Goal: Task Accomplishment & Management: Use online tool/utility

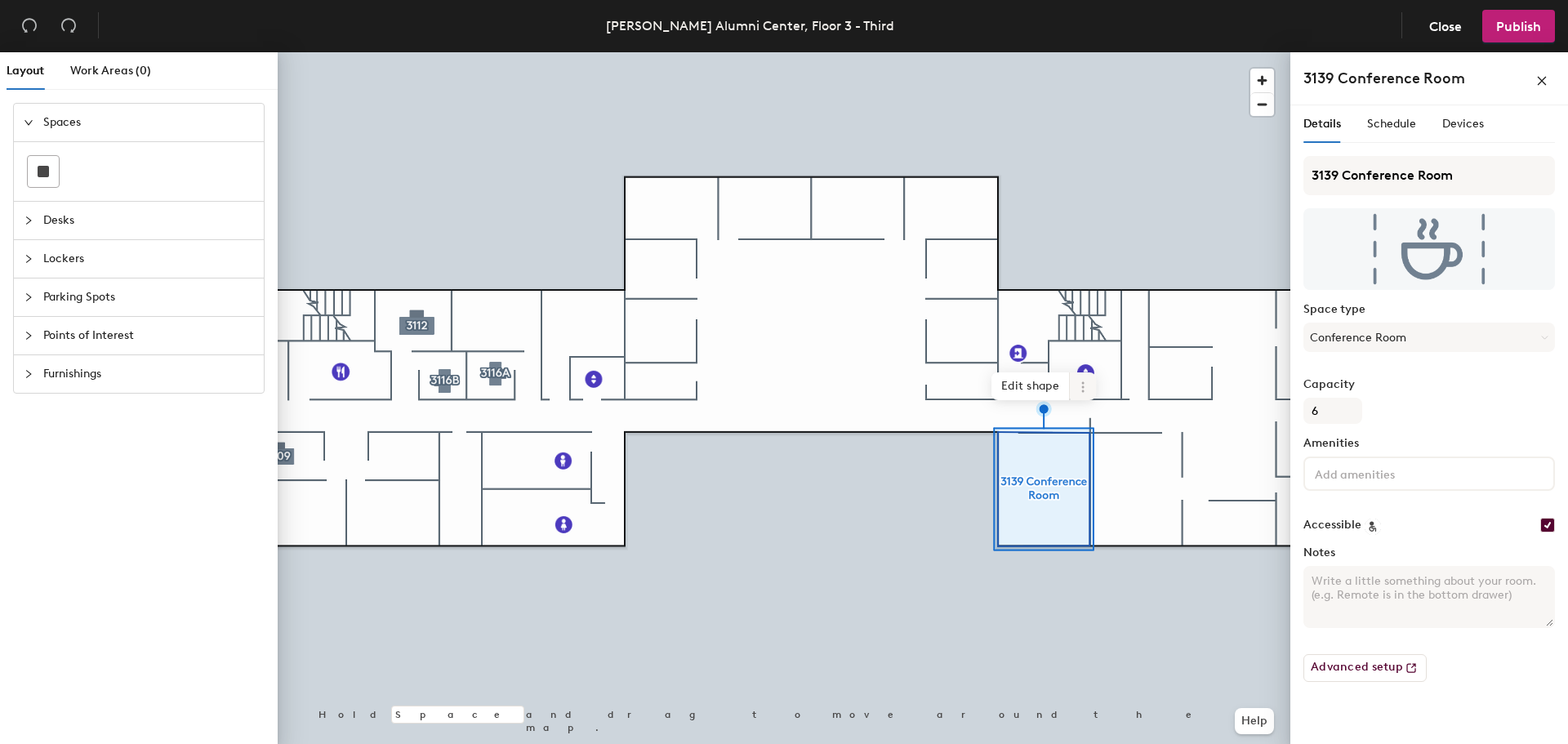
click at [1078, 395] on span at bounding box center [1083, 386] width 26 height 27
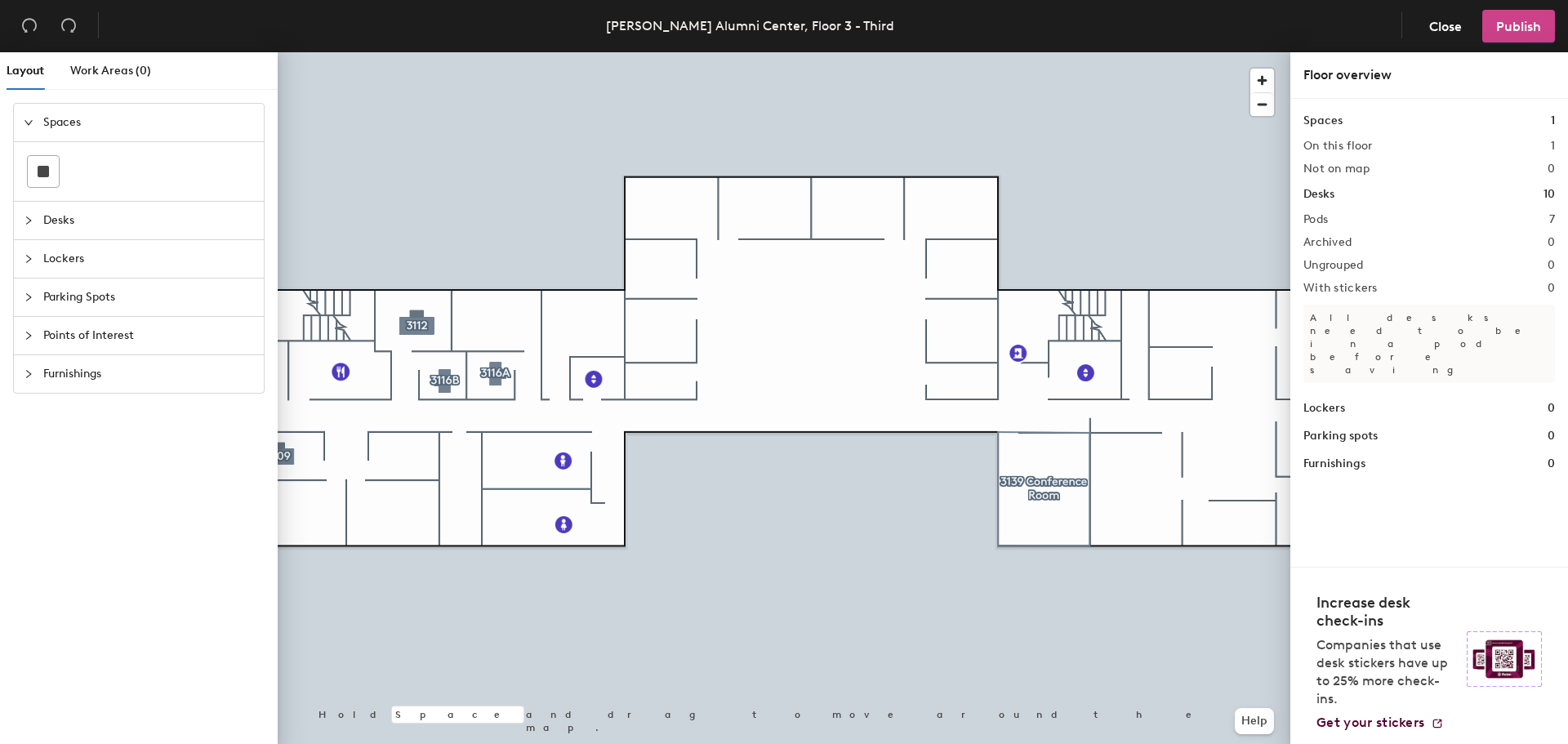
click at [1503, 28] on span "Publish" at bounding box center [1518, 27] width 45 height 16
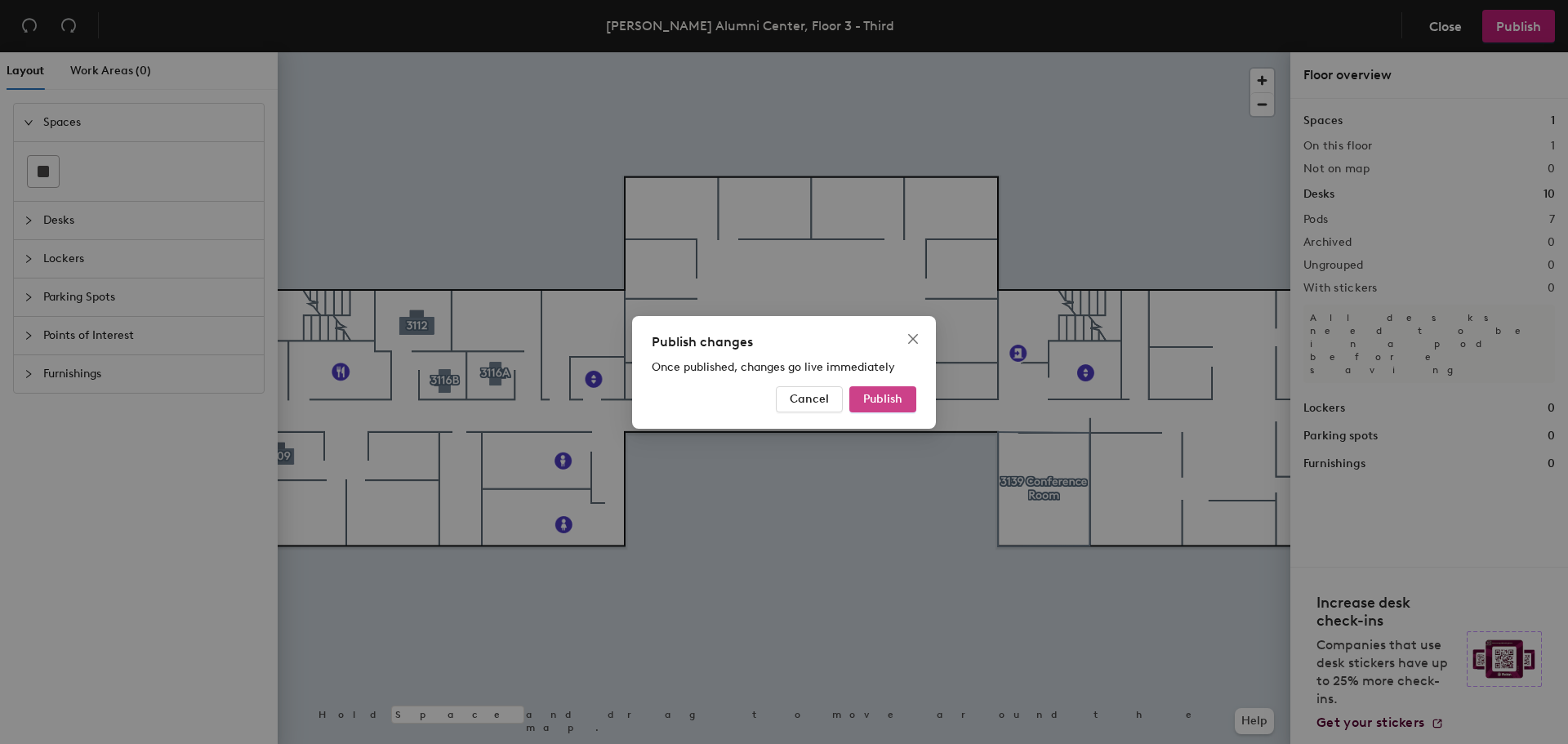
click at [894, 400] on span "Publish" at bounding box center [883, 399] width 39 height 14
